Goal: Complete application form

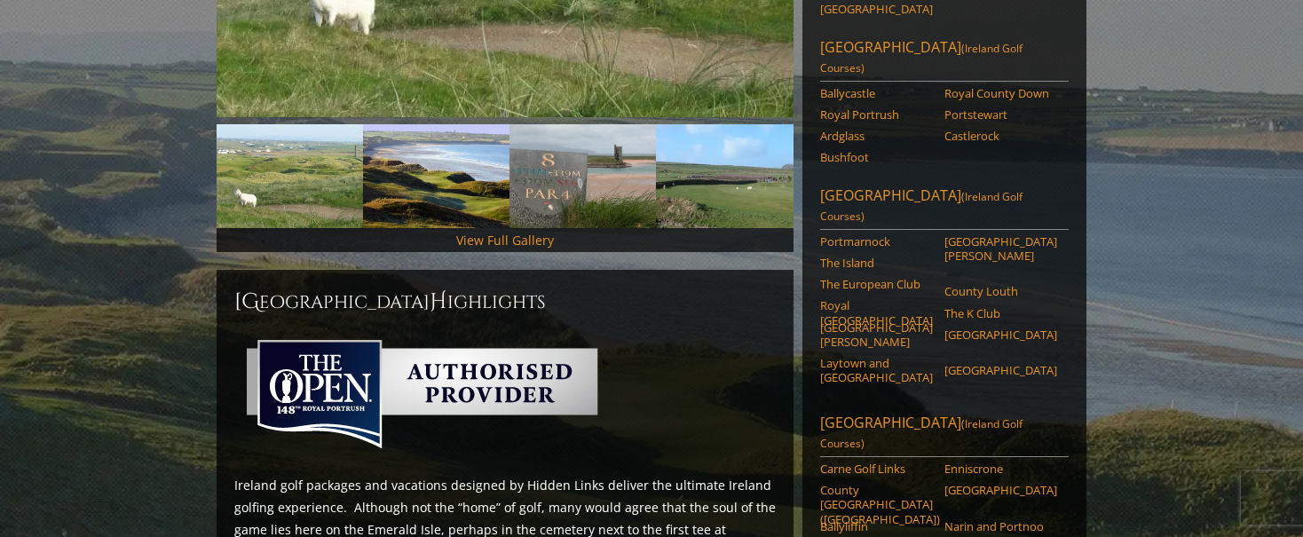
scroll to position [517, 0]
click at [915, 412] on link "Northwest Ireland (Ireland Golf Courses)" at bounding box center [944, 434] width 249 height 44
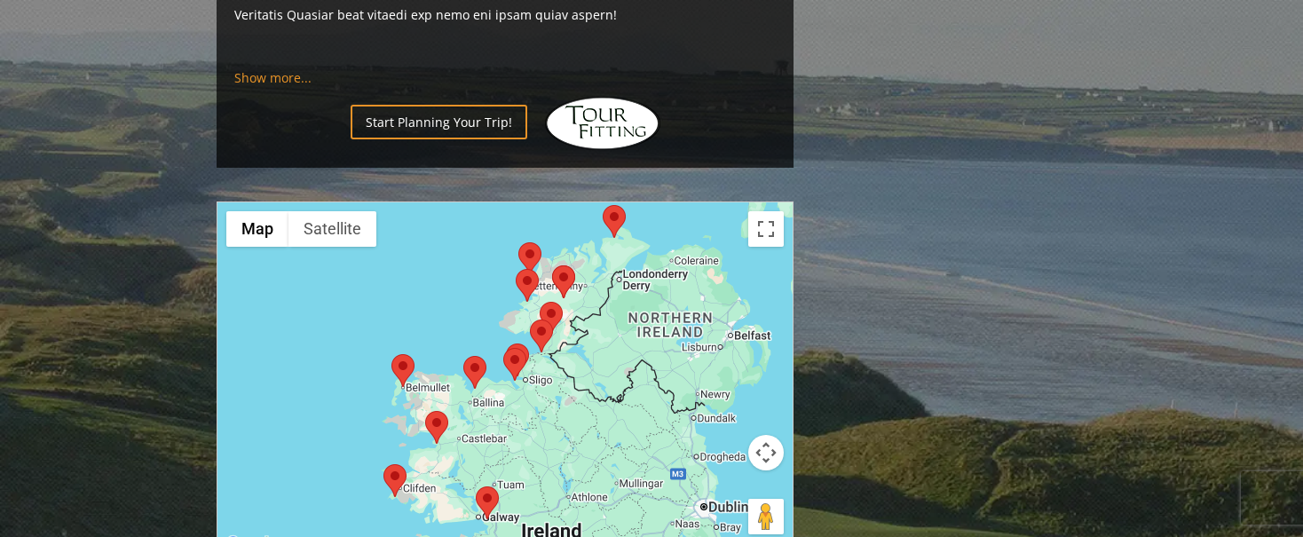
scroll to position [1729, 0]
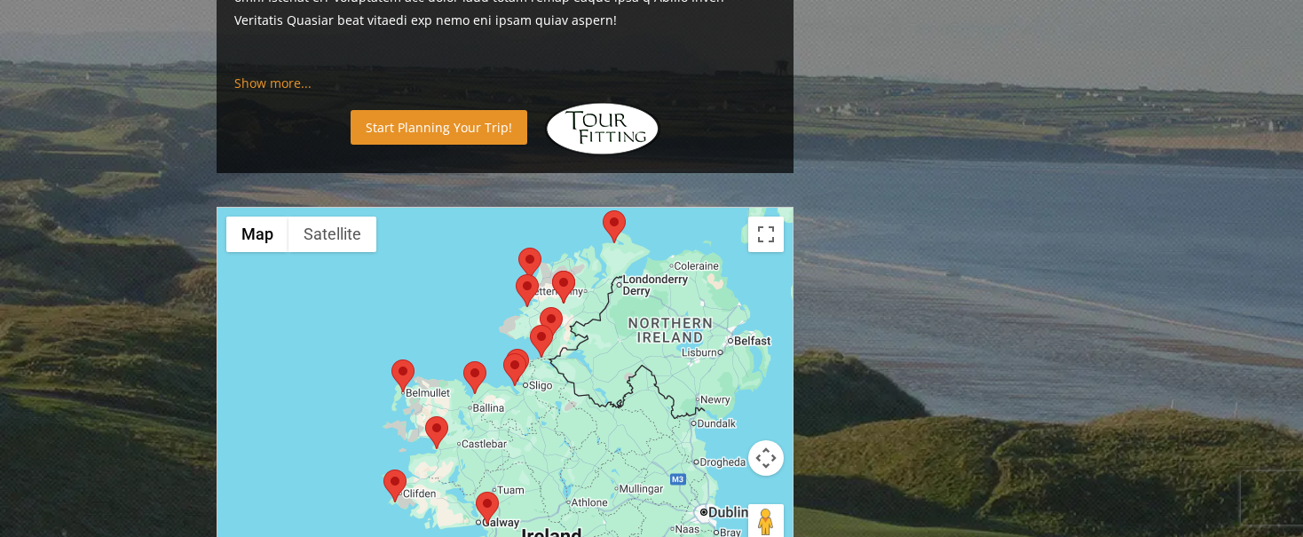
click at [430, 110] on link "Start Planning Your Trip!" at bounding box center [439, 127] width 177 height 35
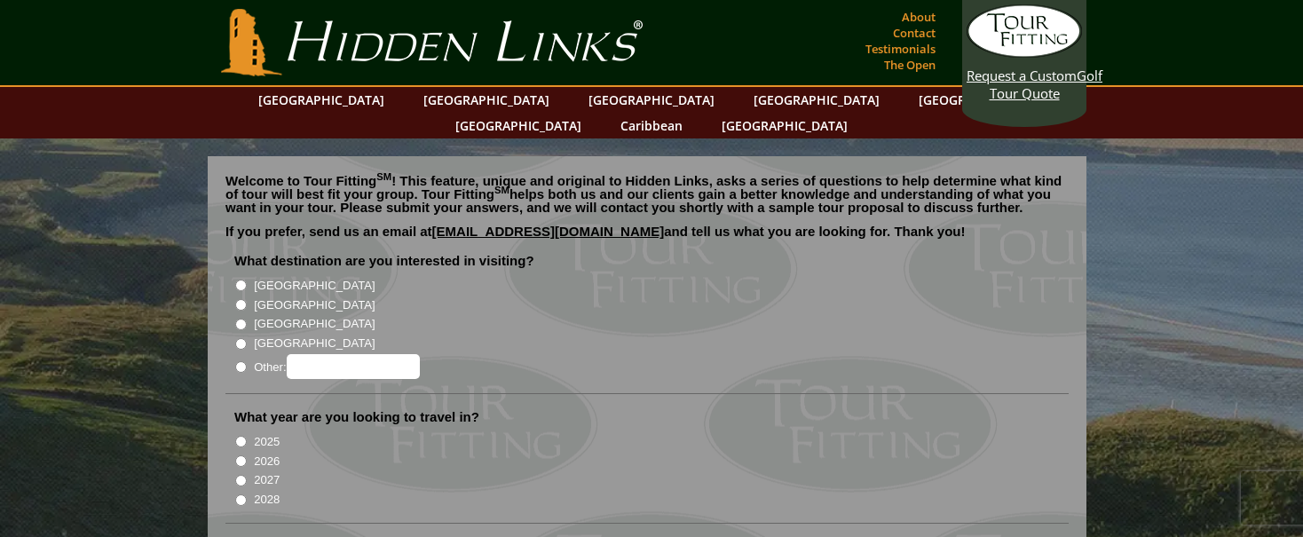
click at [238, 280] on input "[GEOGRAPHIC_DATA]" at bounding box center [241, 286] width 12 height 12
radio input "true"
click at [238, 456] on input "2026" at bounding box center [241, 462] width 12 height 12
radio input "true"
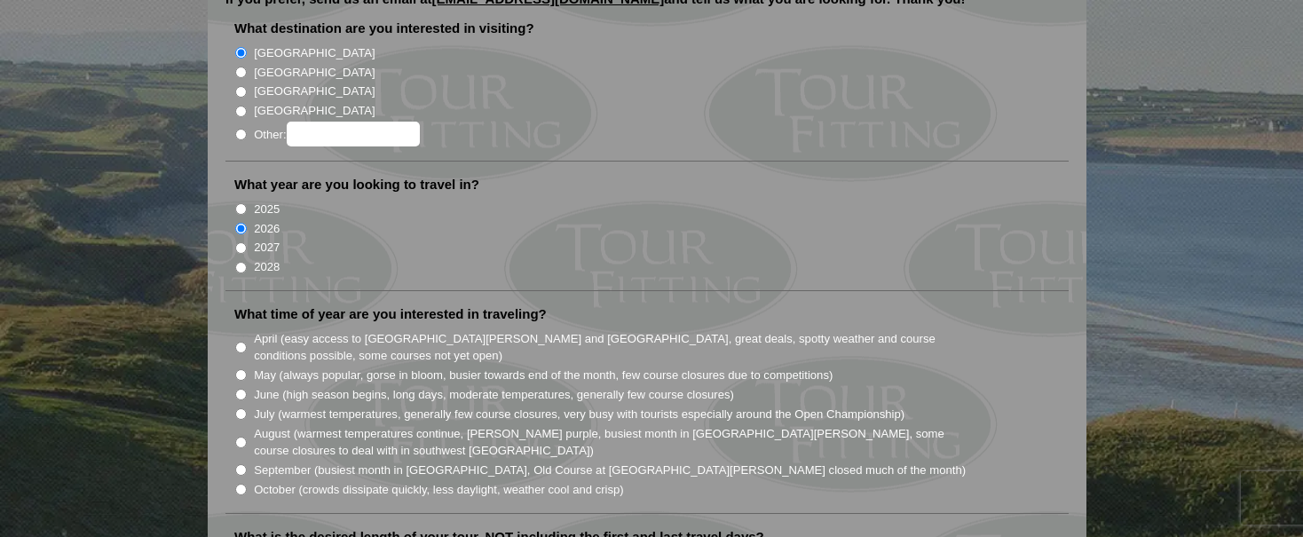
scroll to position [289, 0]
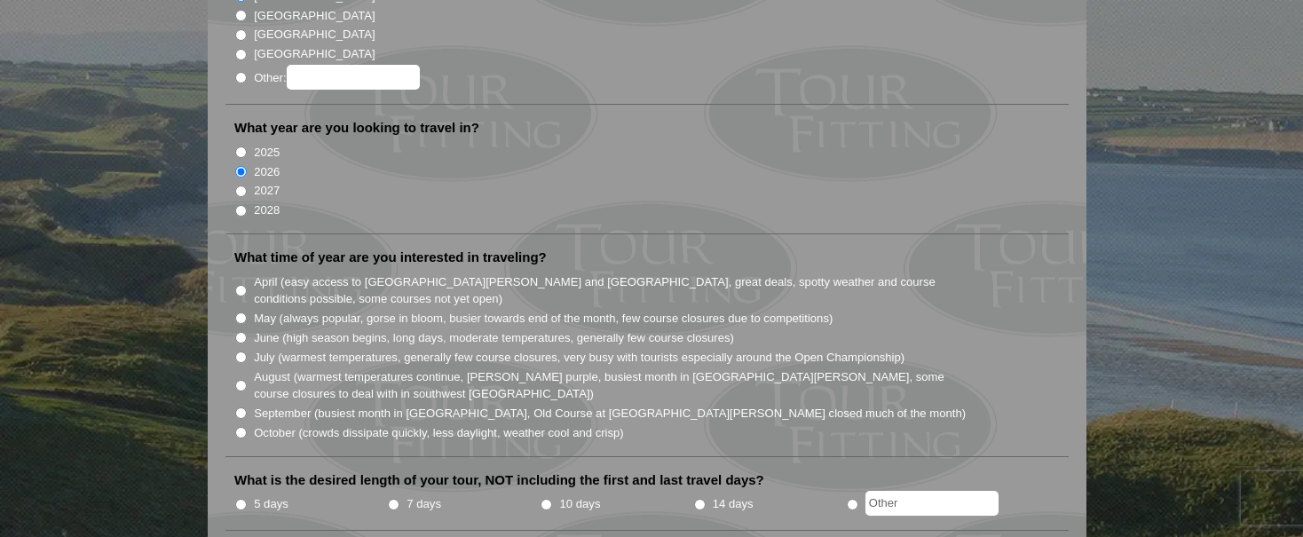
click at [241, 408] on input "September (busiest month in Ireland, Old Course at St. Andrews closed much of t…" at bounding box center [241, 414] width 12 height 12
radio input "true"
click at [397, 499] on input "7 days" at bounding box center [394, 505] width 12 height 12
radio input "true"
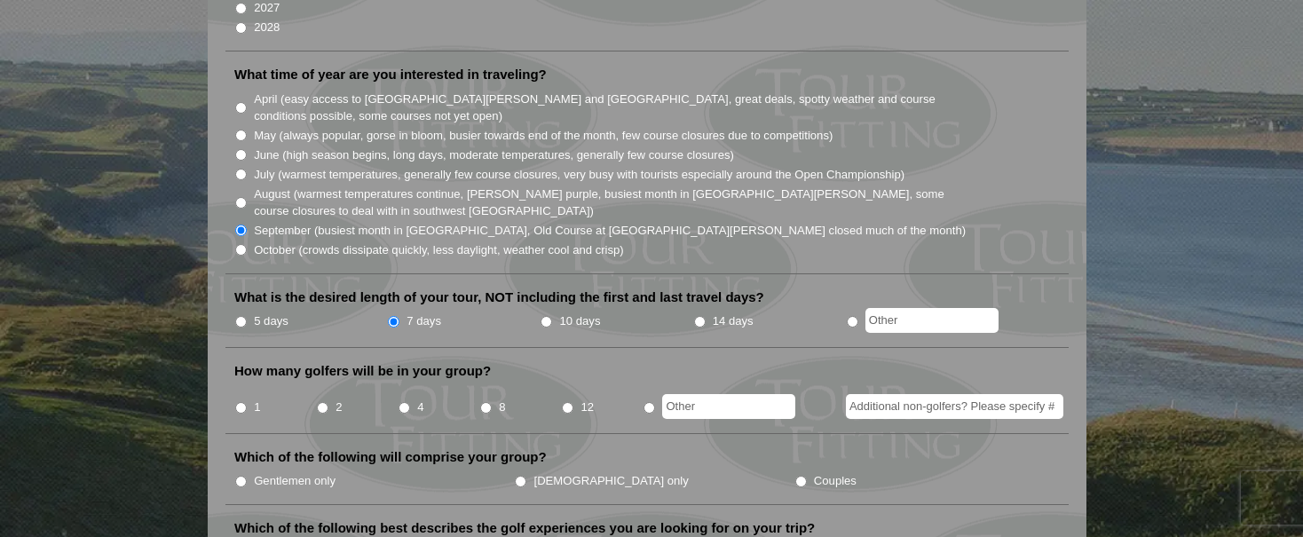
scroll to position [576, 0]
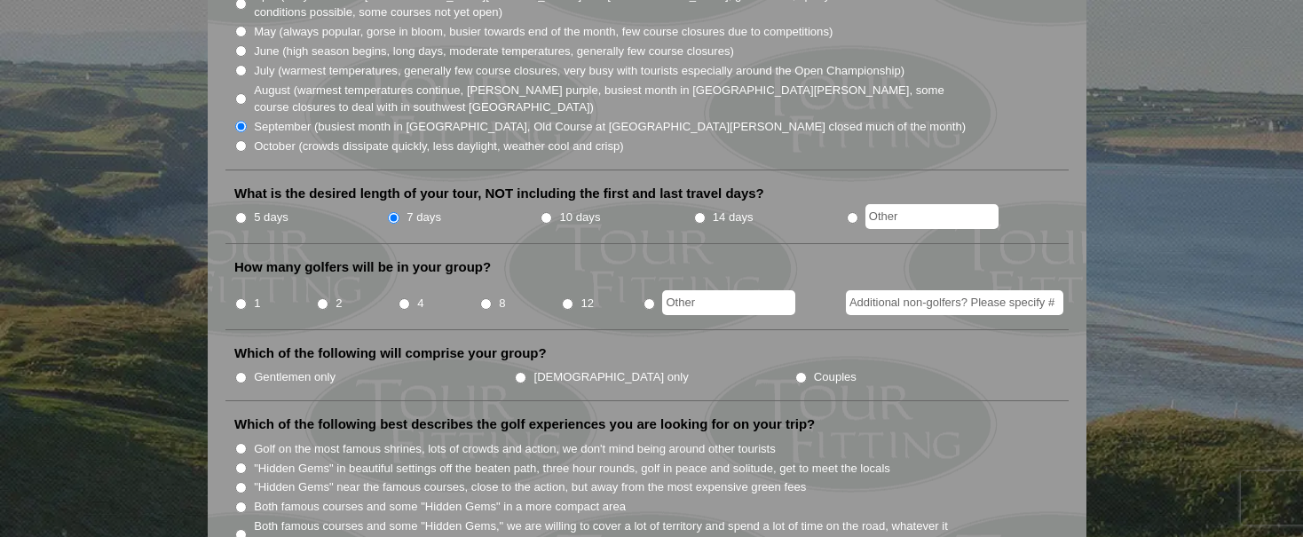
click at [488, 298] on input "8" at bounding box center [486, 304] width 12 height 12
radio input "true"
click at [239, 372] on input "Gentlemen only" at bounding box center [241, 378] width 12 height 12
radio input "true"
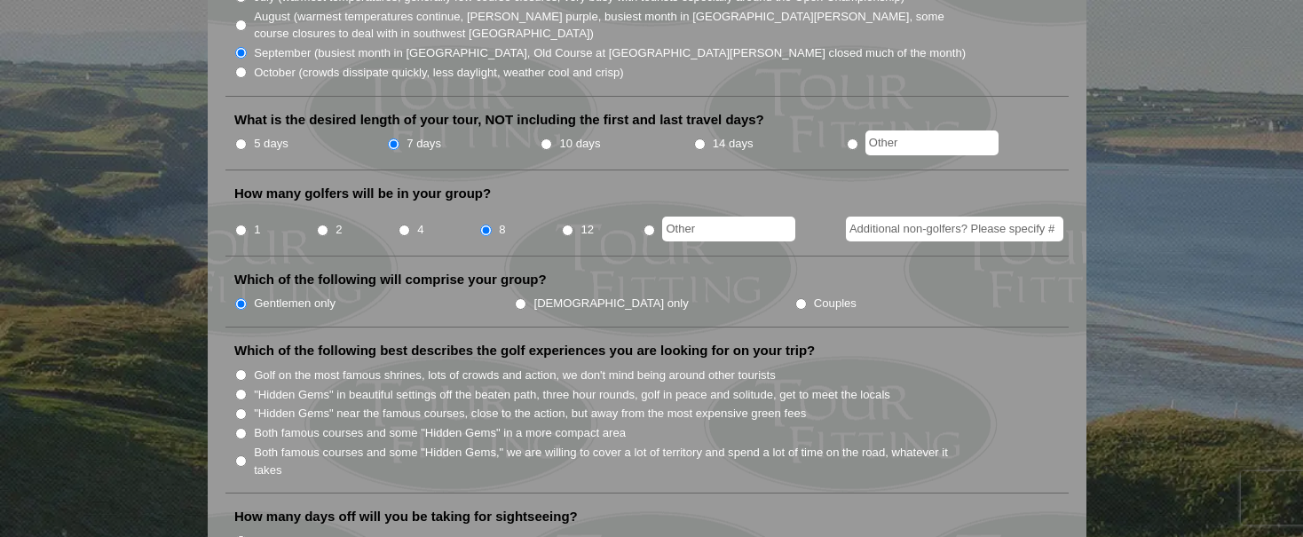
scroll to position [681, 0]
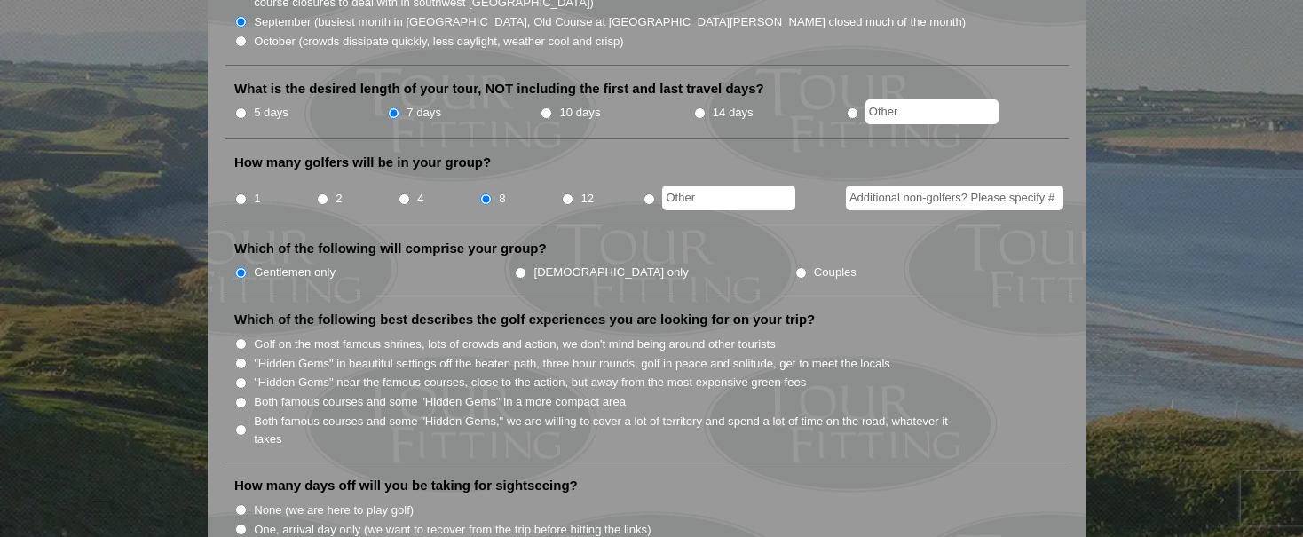
click at [242, 358] on input ""Hidden Gems" in beautiful settings off the beaten path, three hour rounds, gol…" at bounding box center [241, 364] width 12 height 12
radio input "true"
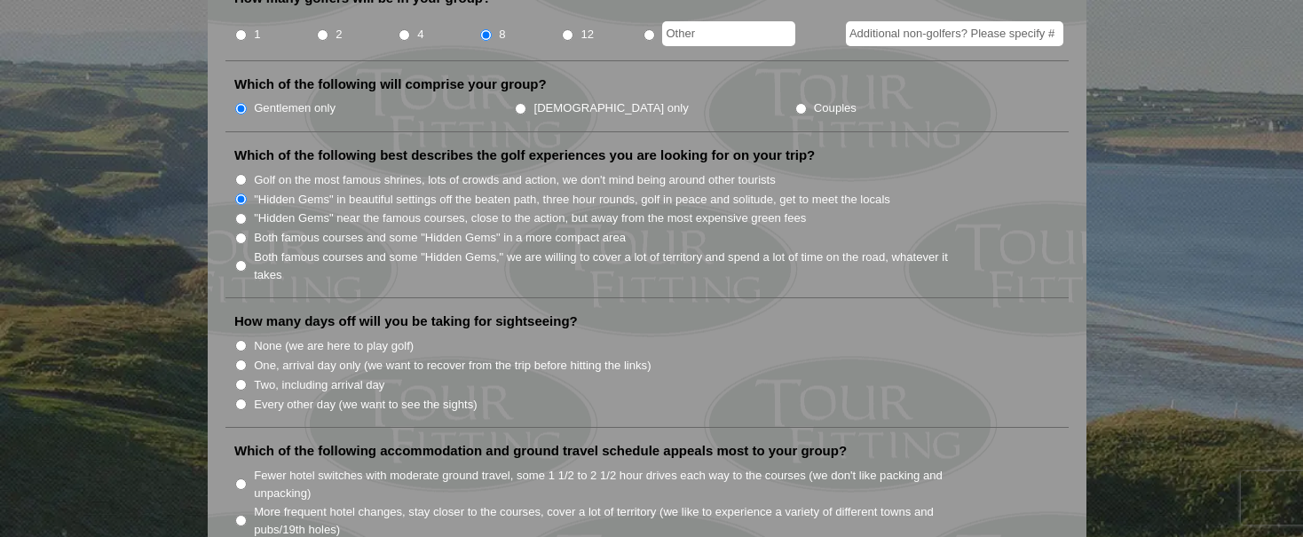
scroll to position [869, 0]
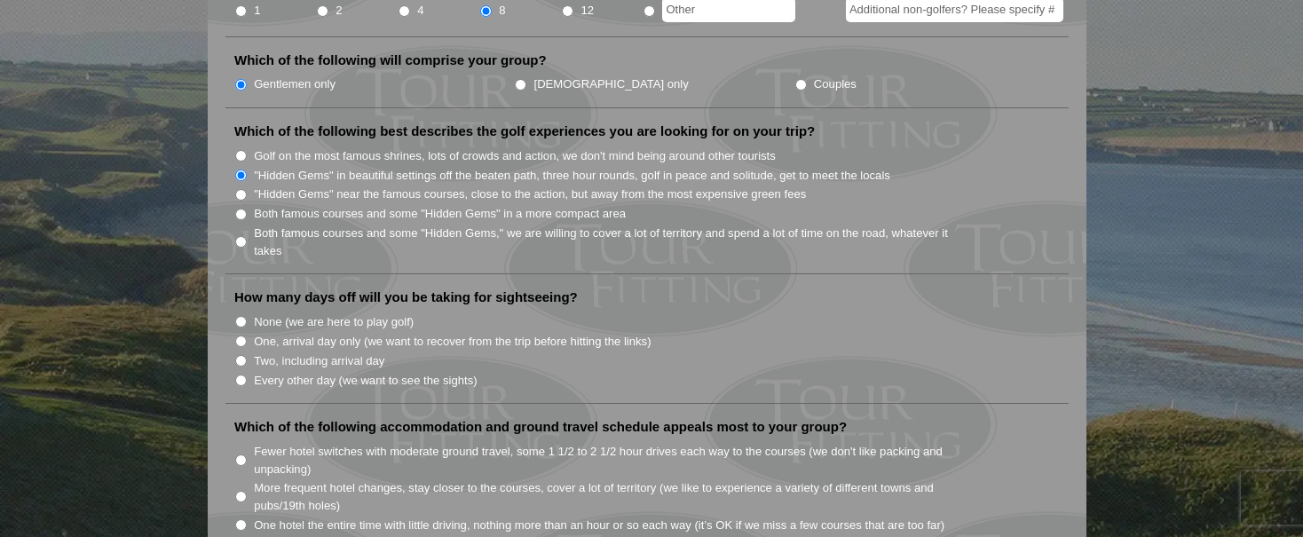
click at [238, 336] on input "One, arrival day only (we want to recover from the trip before hitting the link…" at bounding box center [241, 342] width 12 height 12
radio input "true"
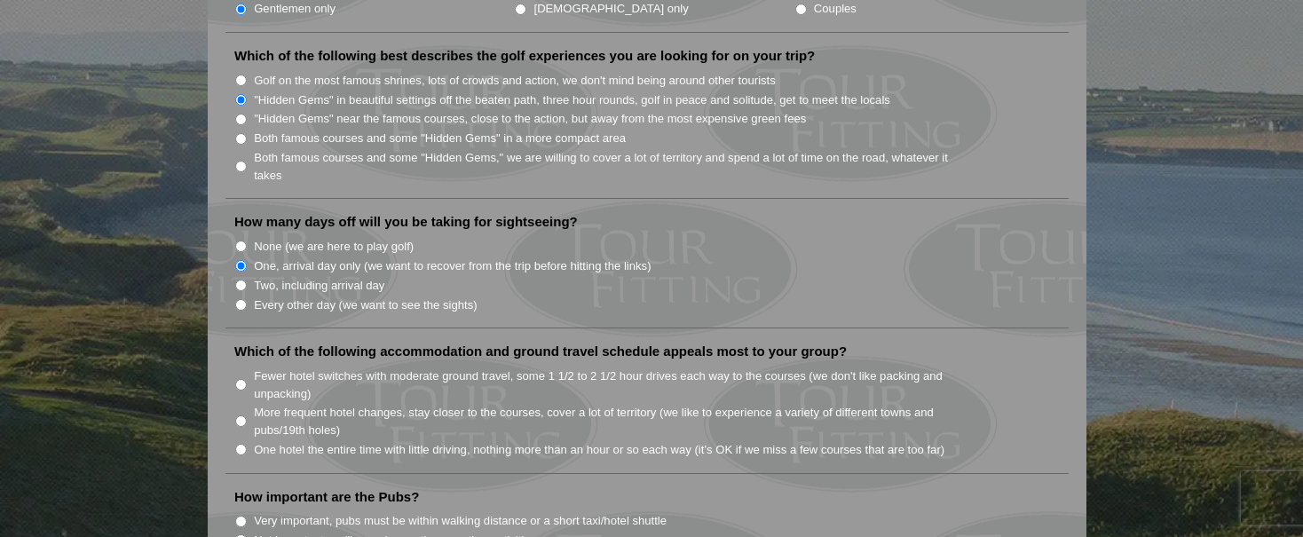
scroll to position [973, 0]
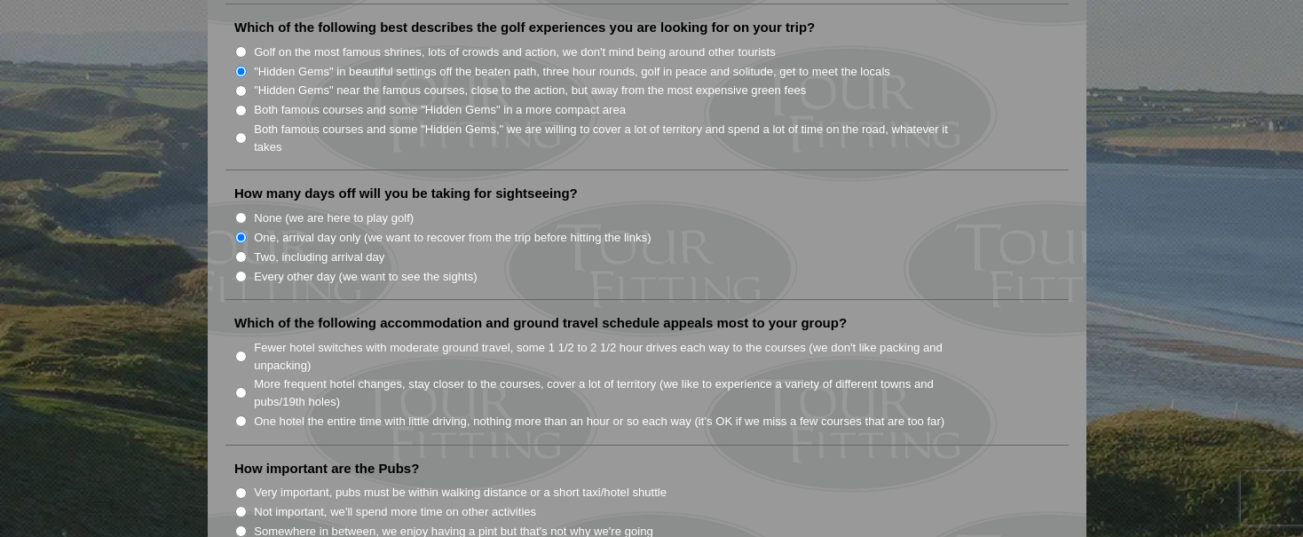
click at [238, 351] on input "Fewer hotel switches with moderate ground travel, some 1 1/2 to 2 1/2 hour driv…" at bounding box center [241, 357] width 12 height 12
radio input "true"
click at [239, 487] on input "Very important, pubs must be within walking distance or a short taxi/hotel shut…" at bounding box center [241, 493] width 12 height 12
radio input "true"
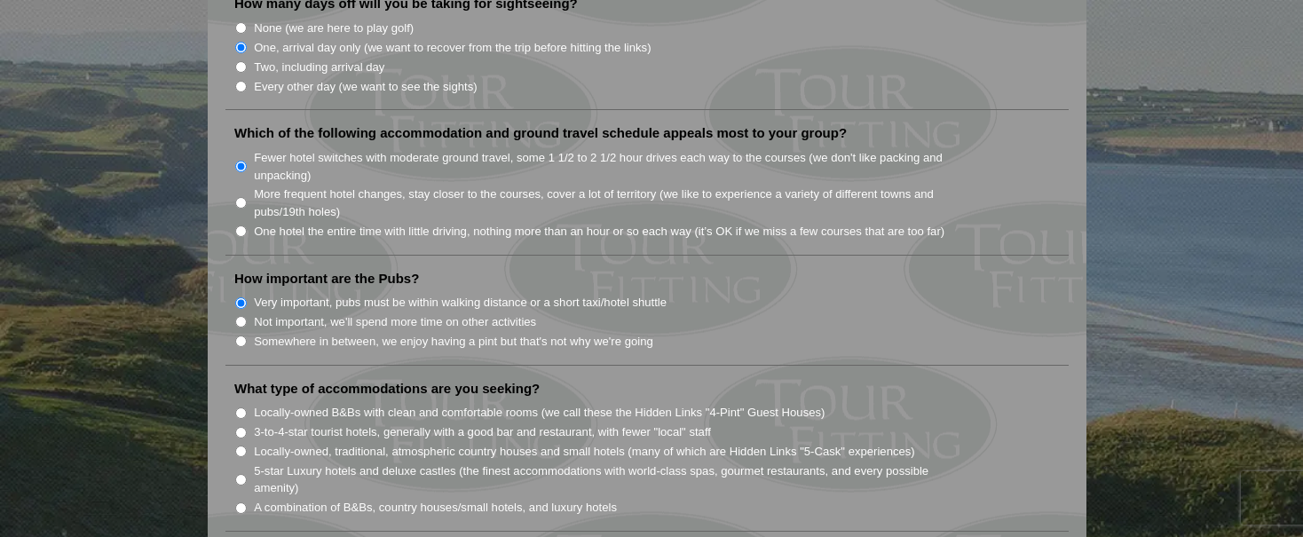
scroll to position [1210, 0]
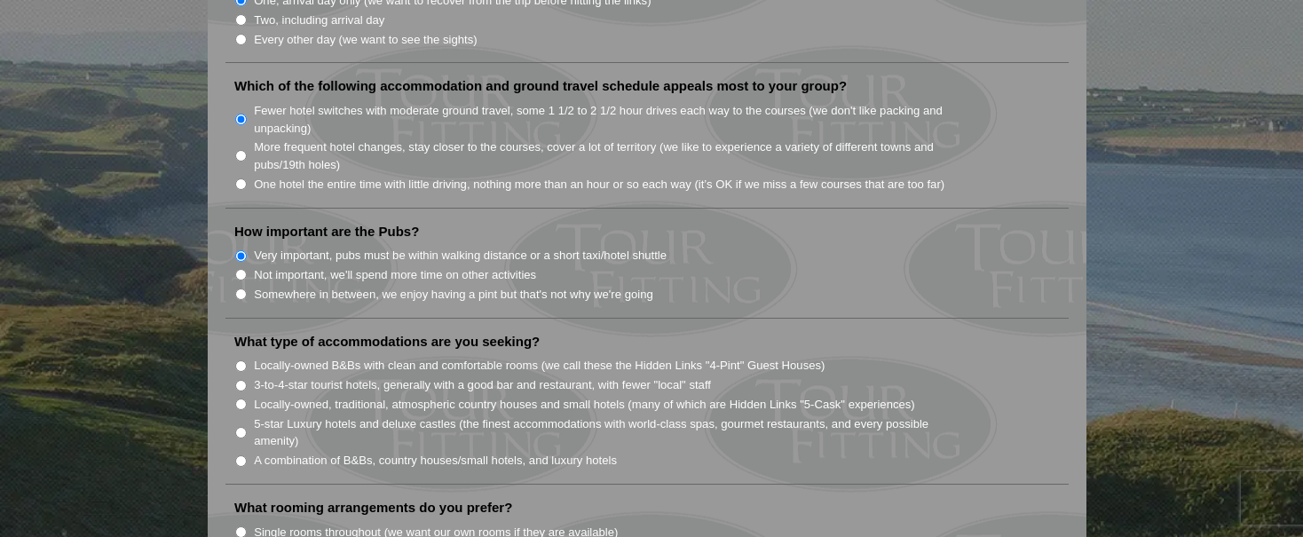
click at [241, 399] on input "Locally-owned, traditional, atmospheric country houses and small hotels (many o…" at bounding box center [241, 405] width 12 height 12
radio input "true"
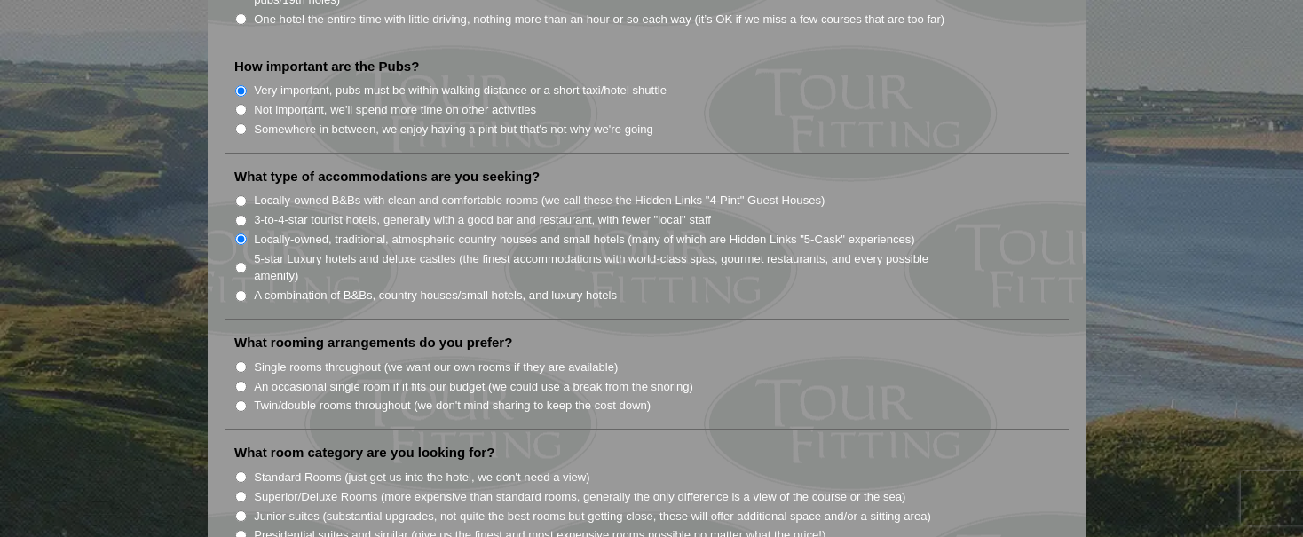
scroll to position [1466, 0]
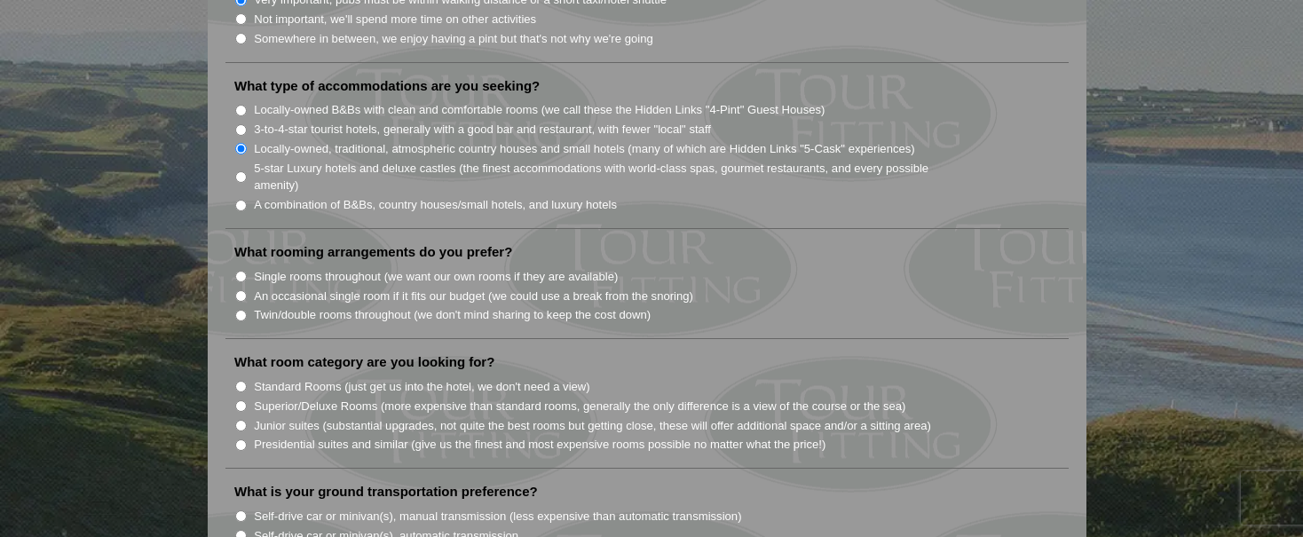
click at [242, 290] on input "An occasional single room if it fits our budget (we could use a break from the …" at bounding box center [241, 296] width 12 height 12
radio input "true"
click at [241, 400] on input "Superior/Deluxe Rooms (more expensive than standard rooms, generally the only d…" at bounding box center [241, 406] width 12 height 12
radio input "true"
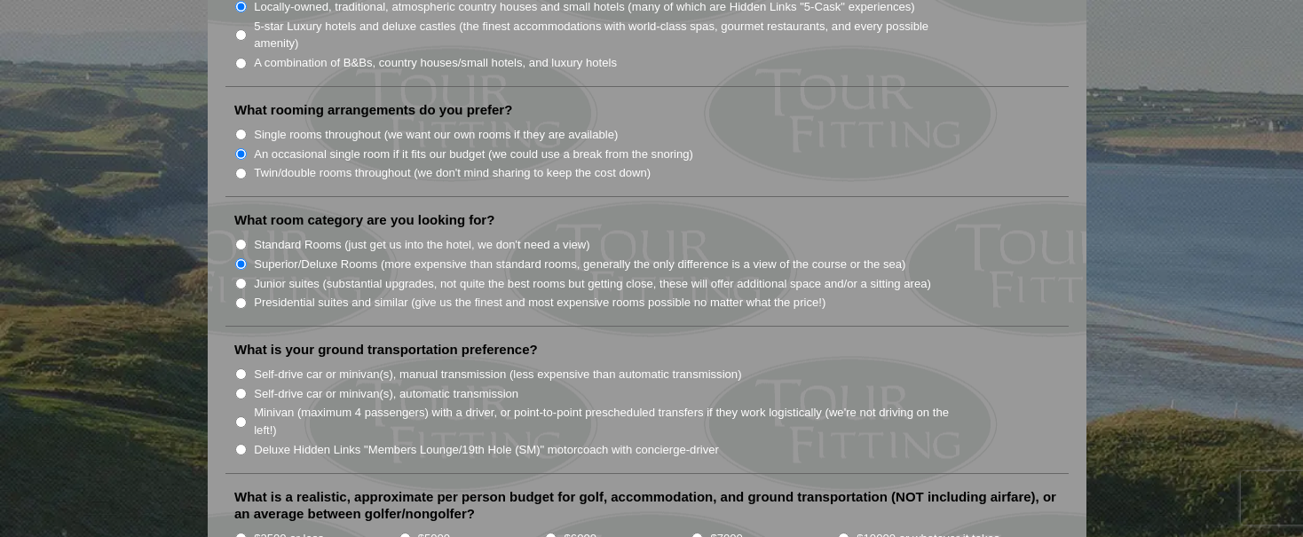
scroll to position [1704, 0]
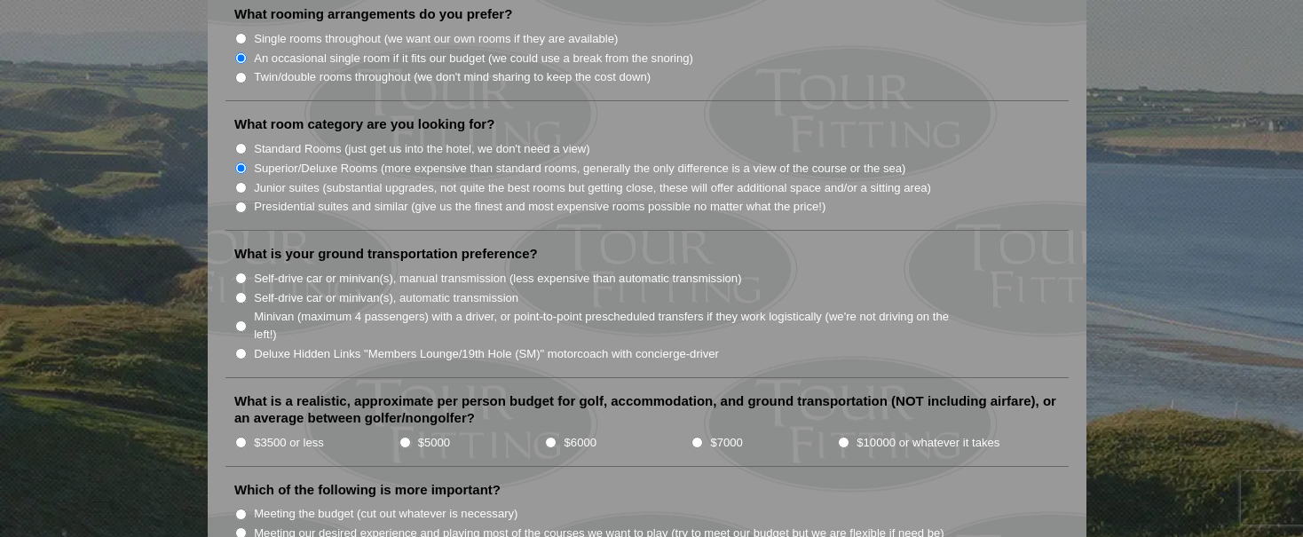
click at [241, 348] on input "Deluxe Hidden Links "Members Lounge/19th Hole (SM)" motorcoach with concierge-d…" at bounding box center [241, 354] width 12 height 12
radio input "true"
click at [547, 437] on input "$6000" at bounding box center [551, 443] width 12 height 12
radio input "true"
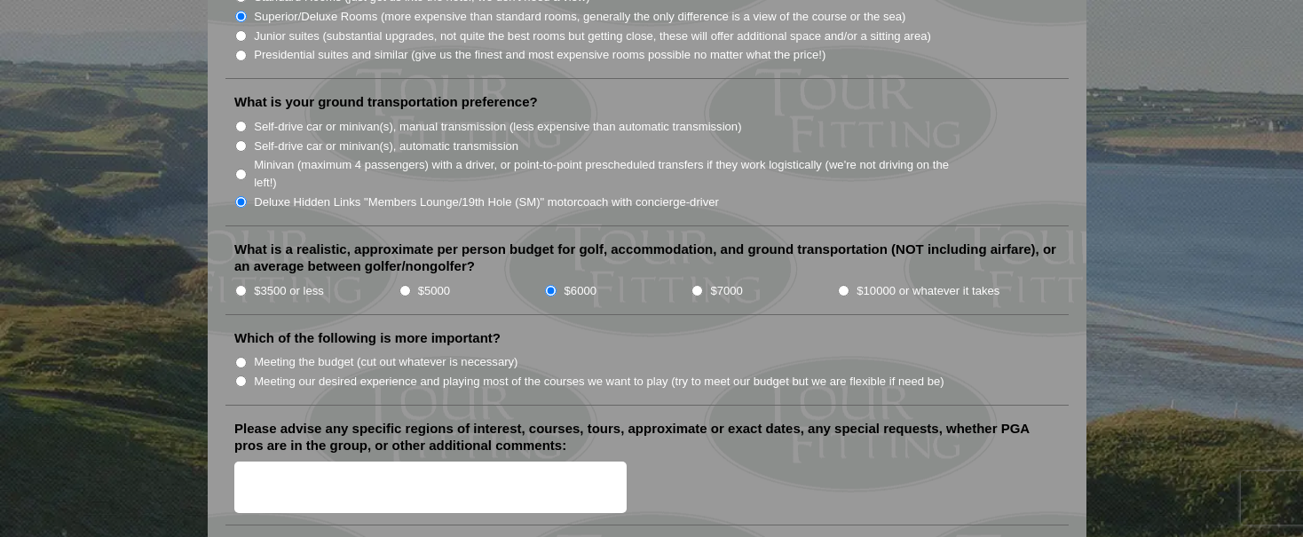
scroll to position [1866, 0]
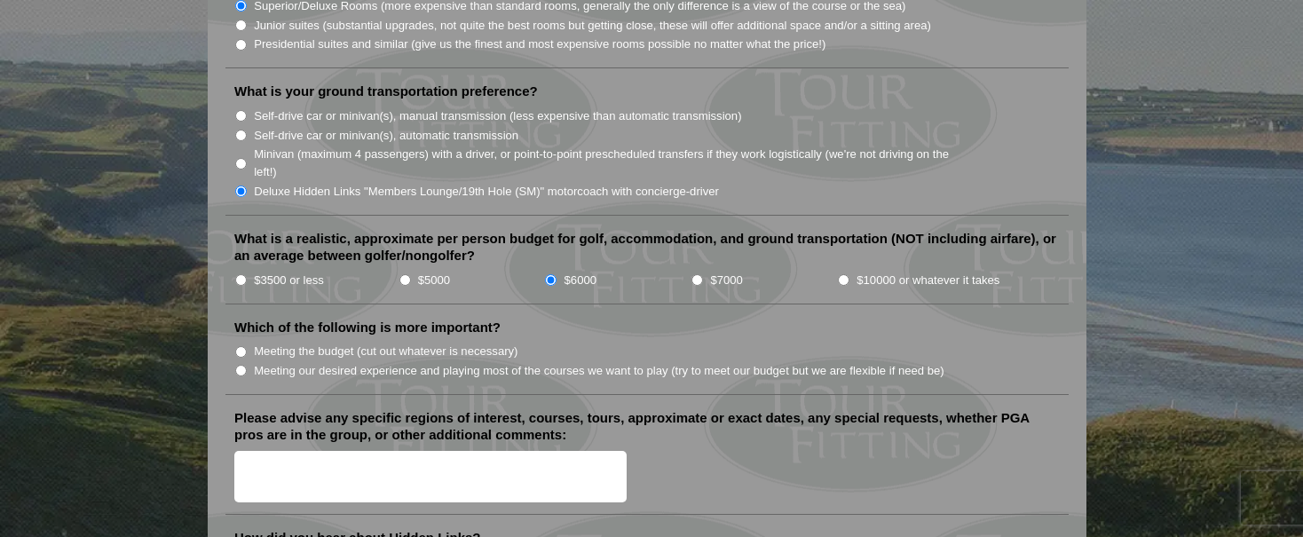
click at [234, 348] on li "Which of the following is more important? Meeting the budget (cut out whatever …" at bounding box center [648, 357] width 844 height 76
click at [240, 365] on input "Meeting our desired experience and playing most of the courses we want to play …" at bounding box center [241, 371] width 12 height 12
radio input "true"
click at [335, 469] on textarea "Please advise any specific regions of interest, courses, tours, approximate or …" at bounding box center [430, 477] width 392 height 52
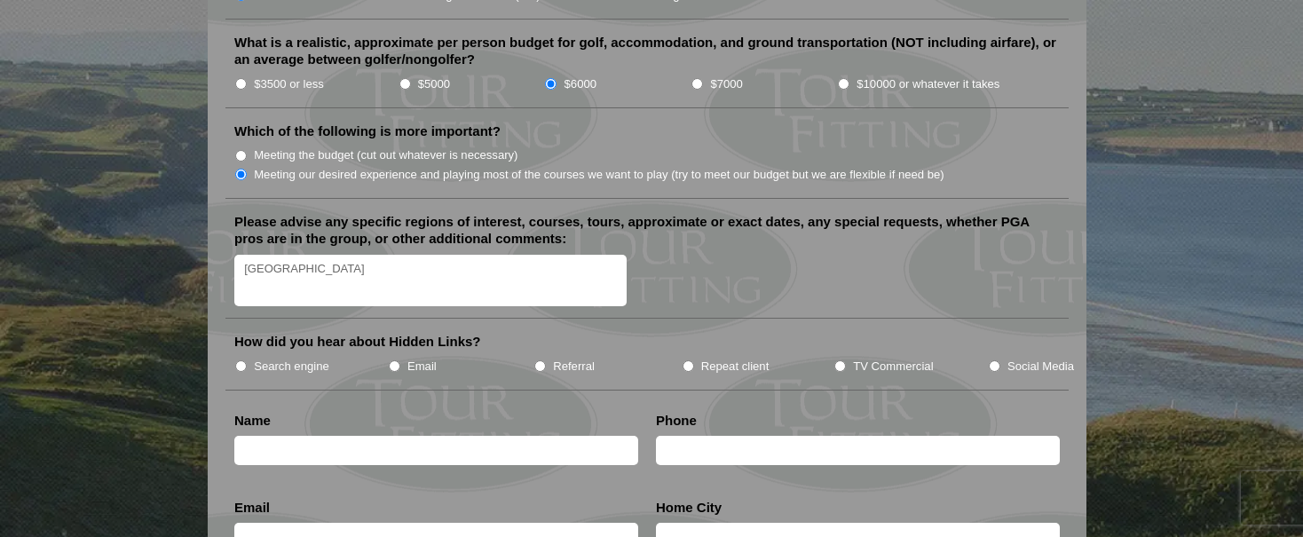
scroll to position [2071, 0]
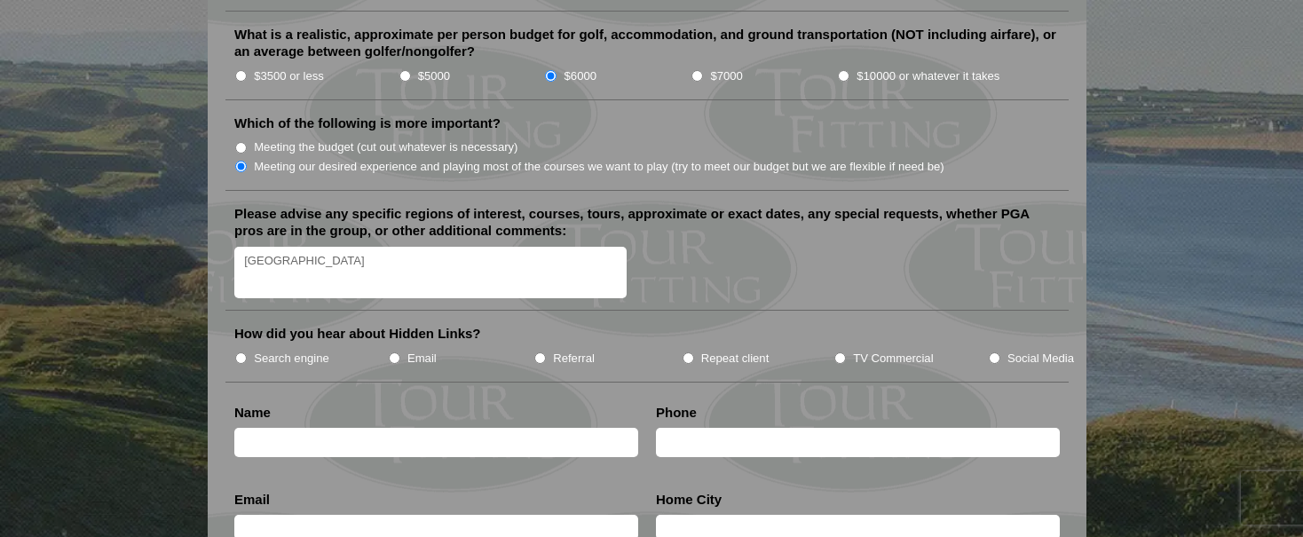
type textarea "[GEOGRAPHIC_DATA]"
drag, startPoint x: 237, startPoint y: 335, endPoint x: 249, endPoint y: 346, distance: 16.3
click at [237, 353] on input "Search engine" at bounding box center [241, 359] width 12 height 12
radio input "true"
click at [267, 428] on input "text" at bounding box center [436, 442] width 404 height 29
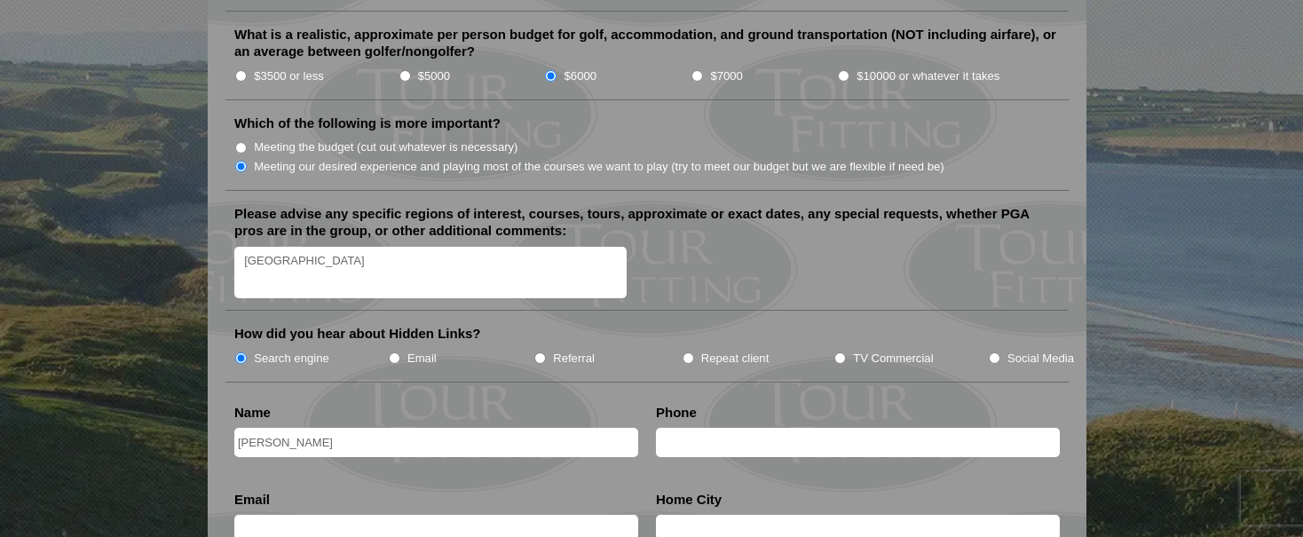
type input "Dale Dunlop"
click at [740, 428] on input "text" at bounding box center [858, 442] width 404 height 29
type input "+1-902-476-1208"
click at [269, 515] on input "text" at bounding box center [436, 527] width 404 height 25
type input "daledunlop25@gmail.com"
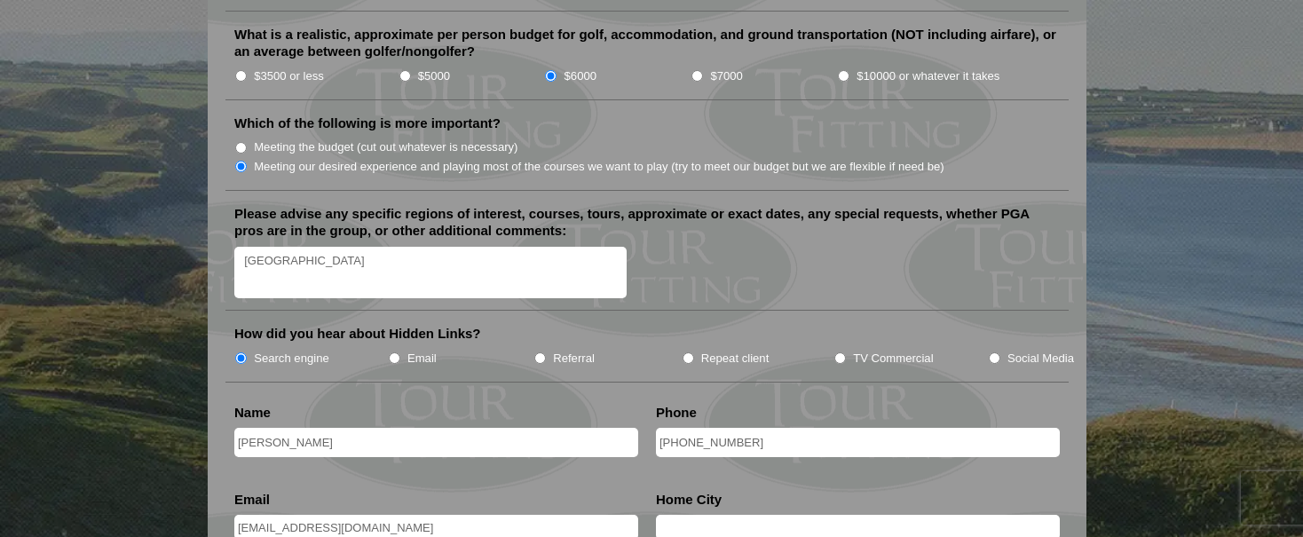
click at [680, 515] on input "text" at bounding box center [858, 527] width 404 height 25
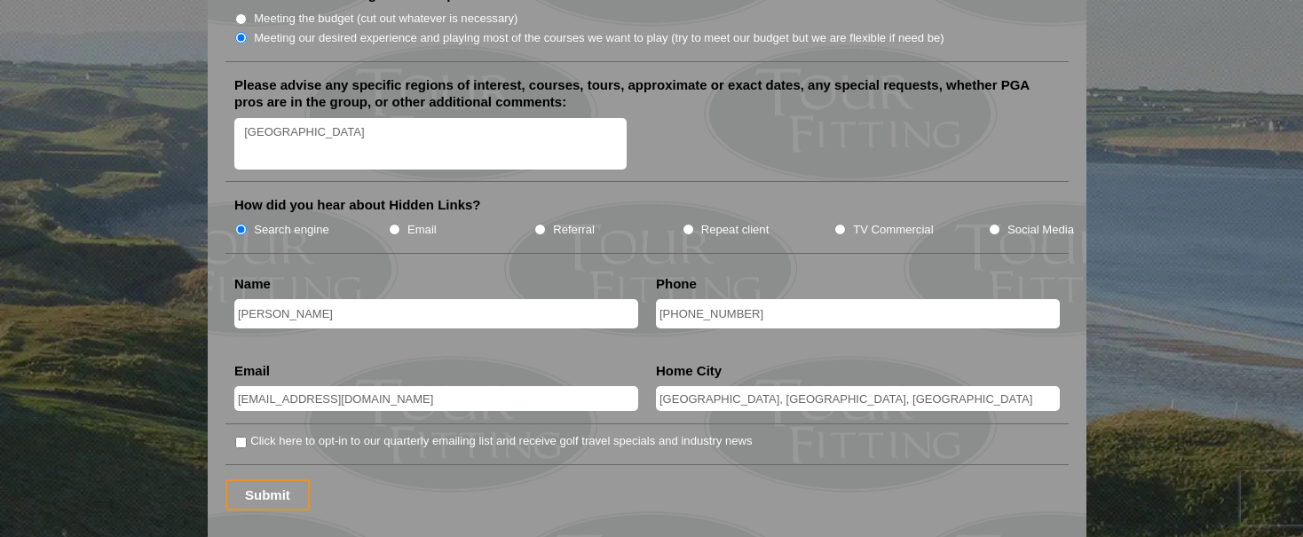
scroll to position [2262, 0]
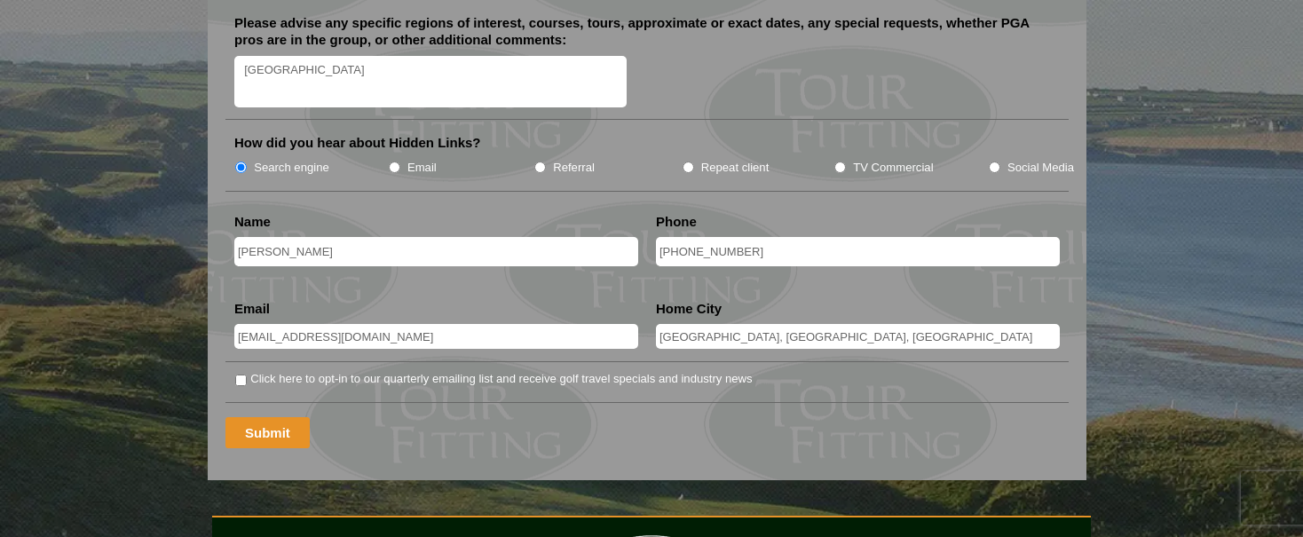
type input "Halifax, Nova Scotia, Canada"
click at [254, 417] on input "Submit" at bounding box center [268, 432] width 84 height 31
